Goal: Information Seeking & Learning: Find specific fact

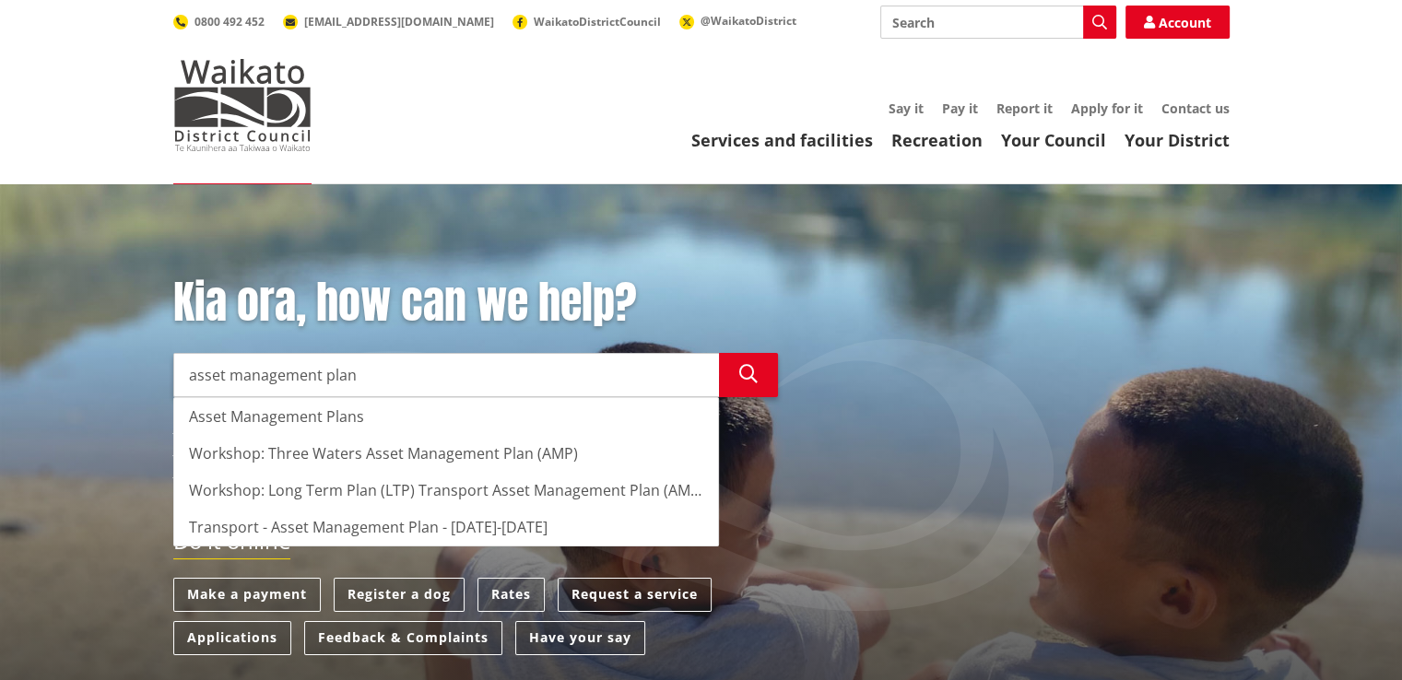
type input "asset management plan"
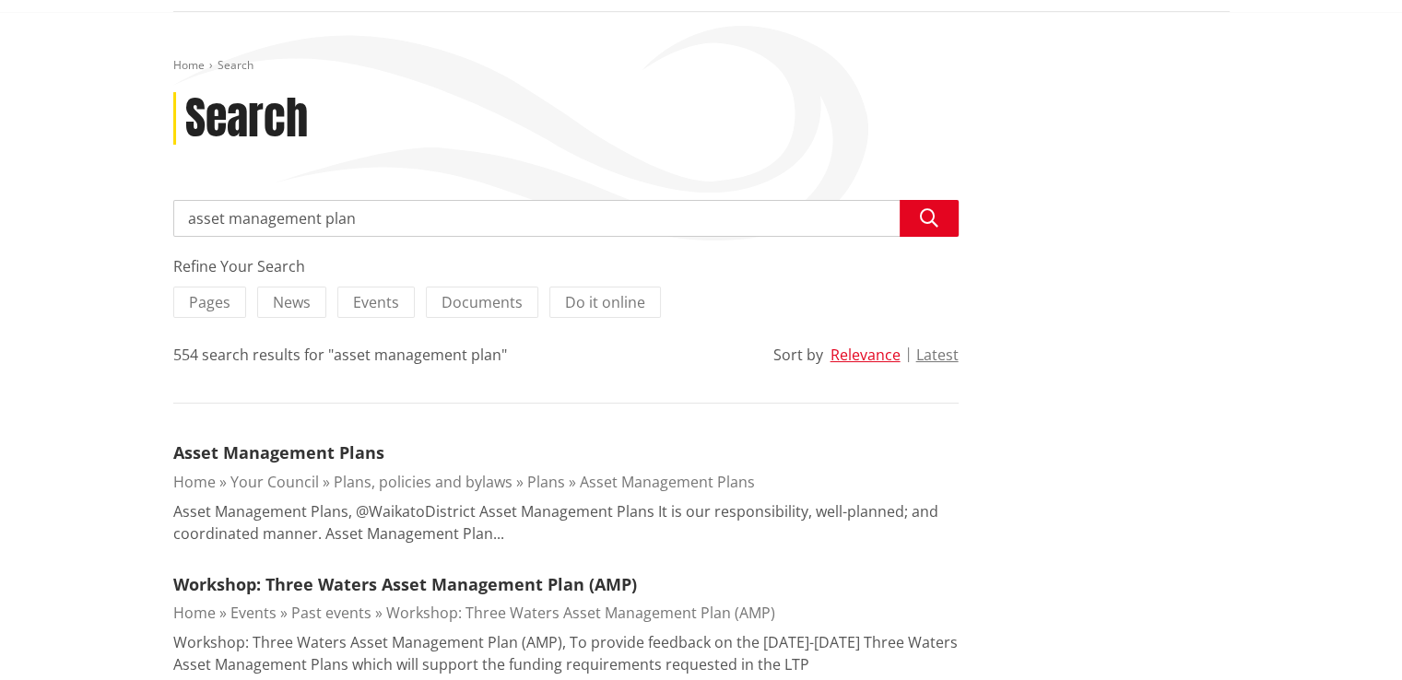
scroll to position [184, 0]
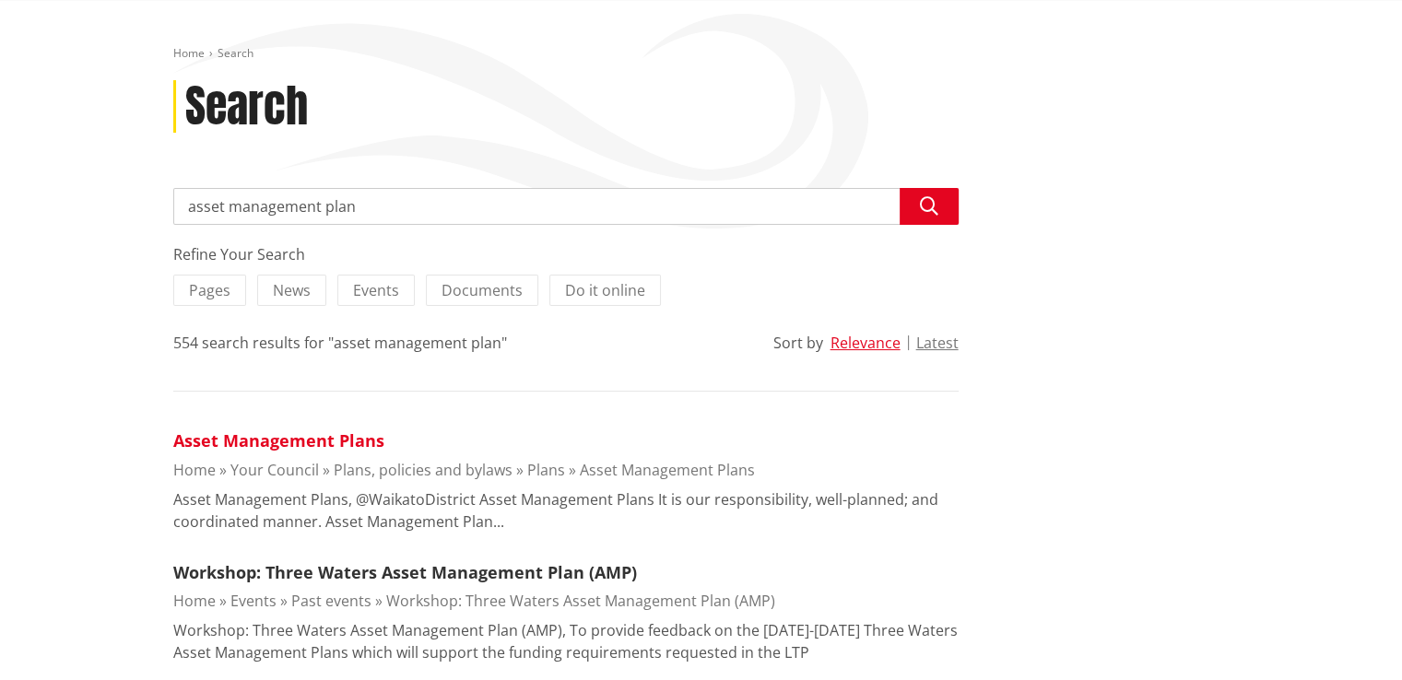
click at [296, 436] on link "Asset Management Plans" at bounding box center [278, 440] width 211 height 22
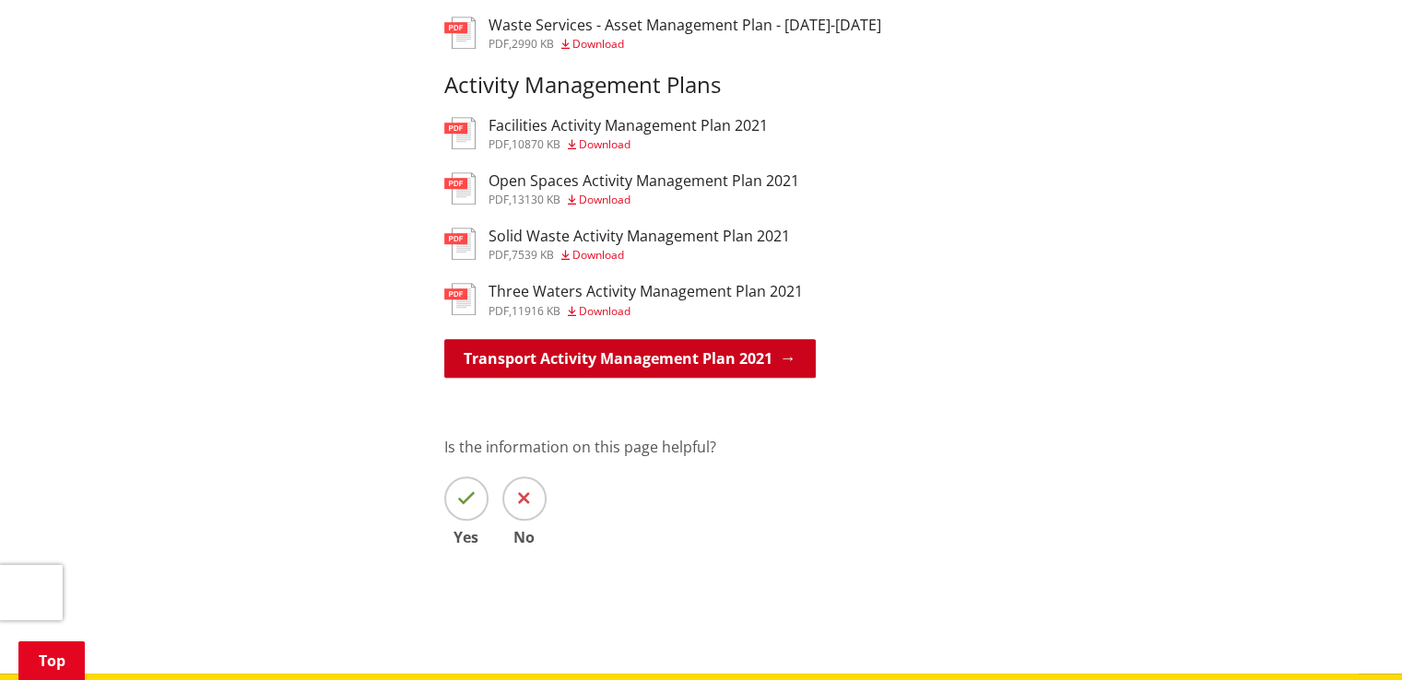
scroll to position [1290, 0]
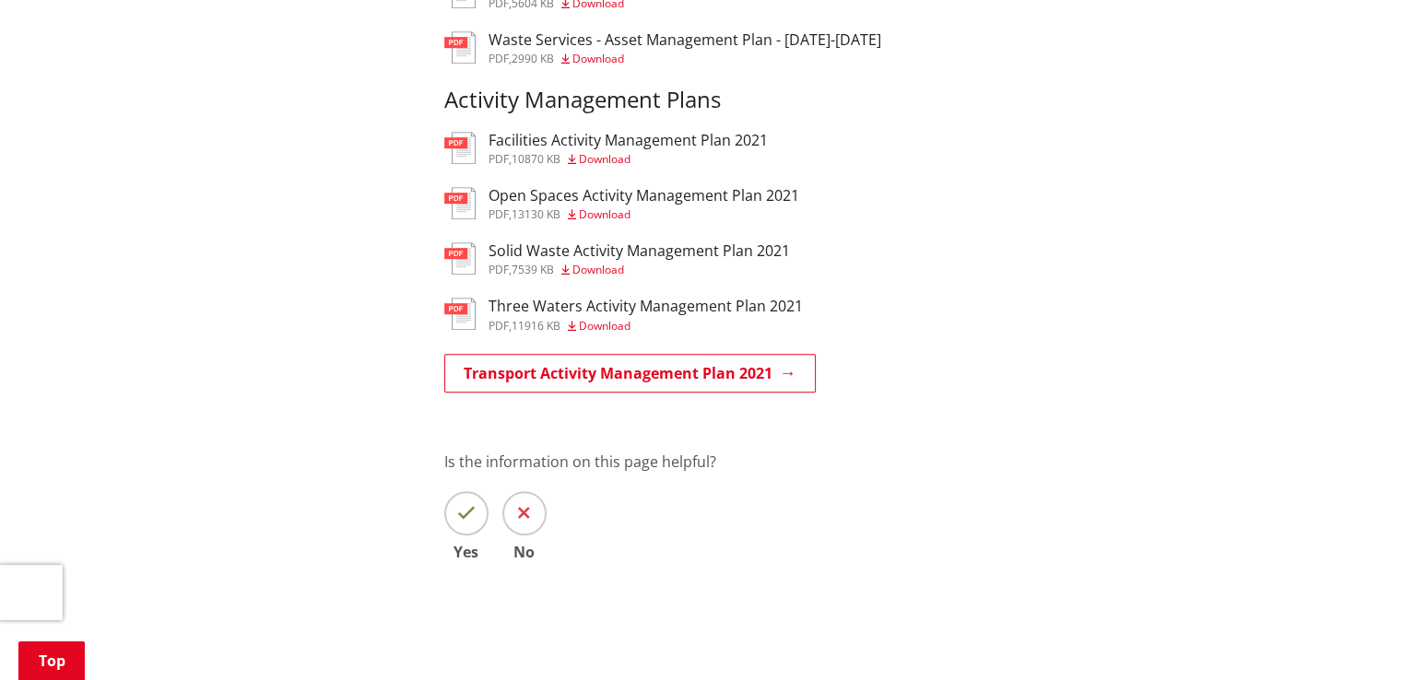
click at [555, 260] on h3 "Solid Waste Activity Management Plan 2021" at bounding box center [638, 251] width 301 height 18
